Goal: Information Seeking & Learning: Learn about a topic

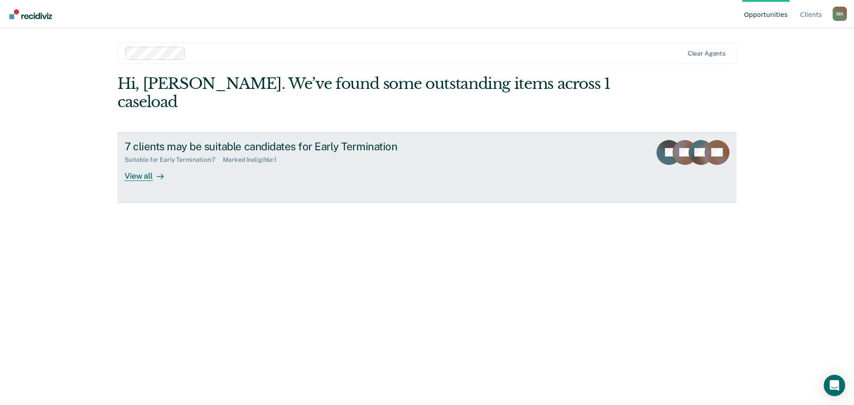
click at [139, 167] on link "7 clients may be suitable candidates for Early Termination Suitable for Early T…" at bounding box center [426, 168] width 619 height 70
